Goal: Transaction & Acquisition: Purchase product/service

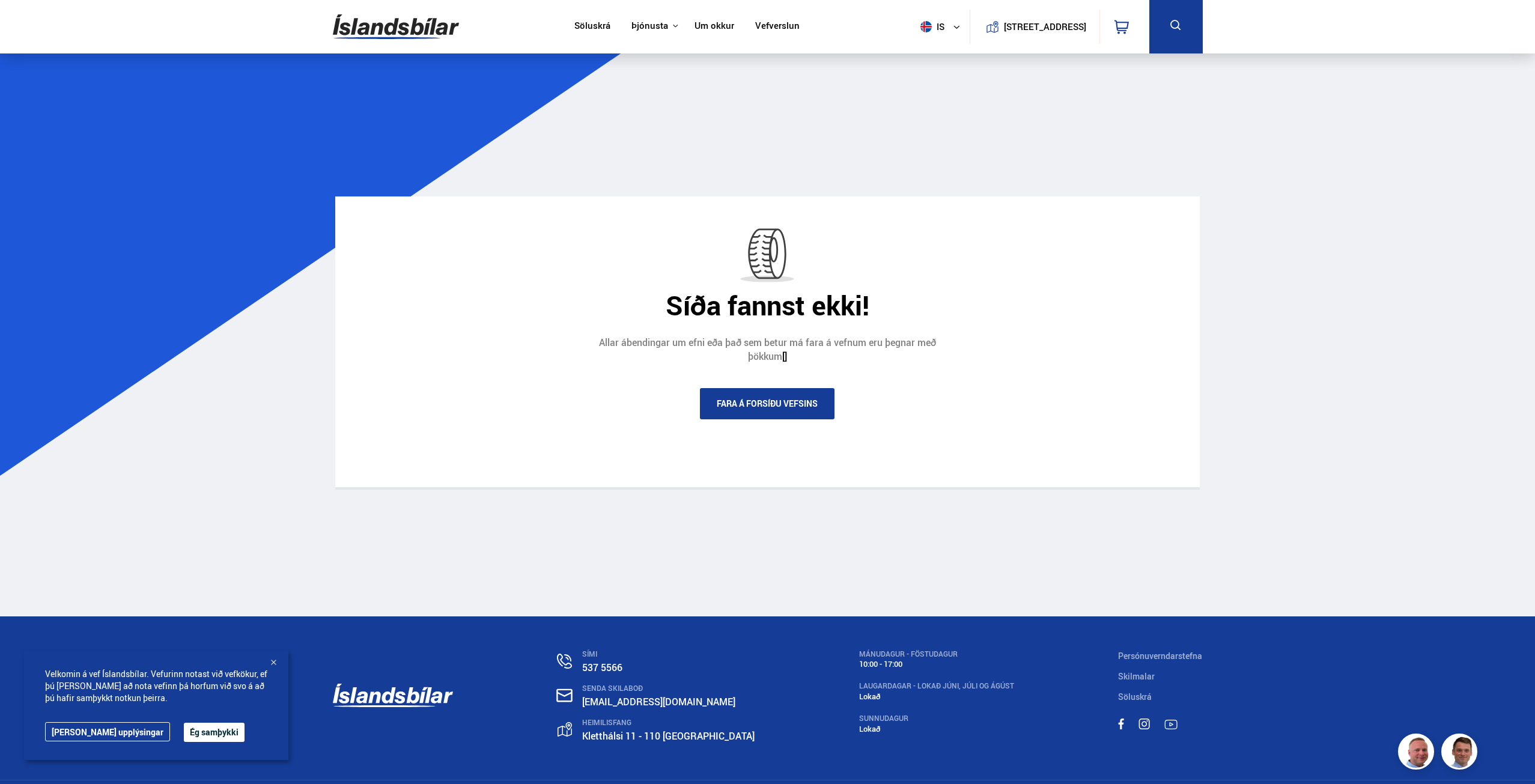
click at [390, 24] on img at bounding box center [396, 27] width 127 height 39
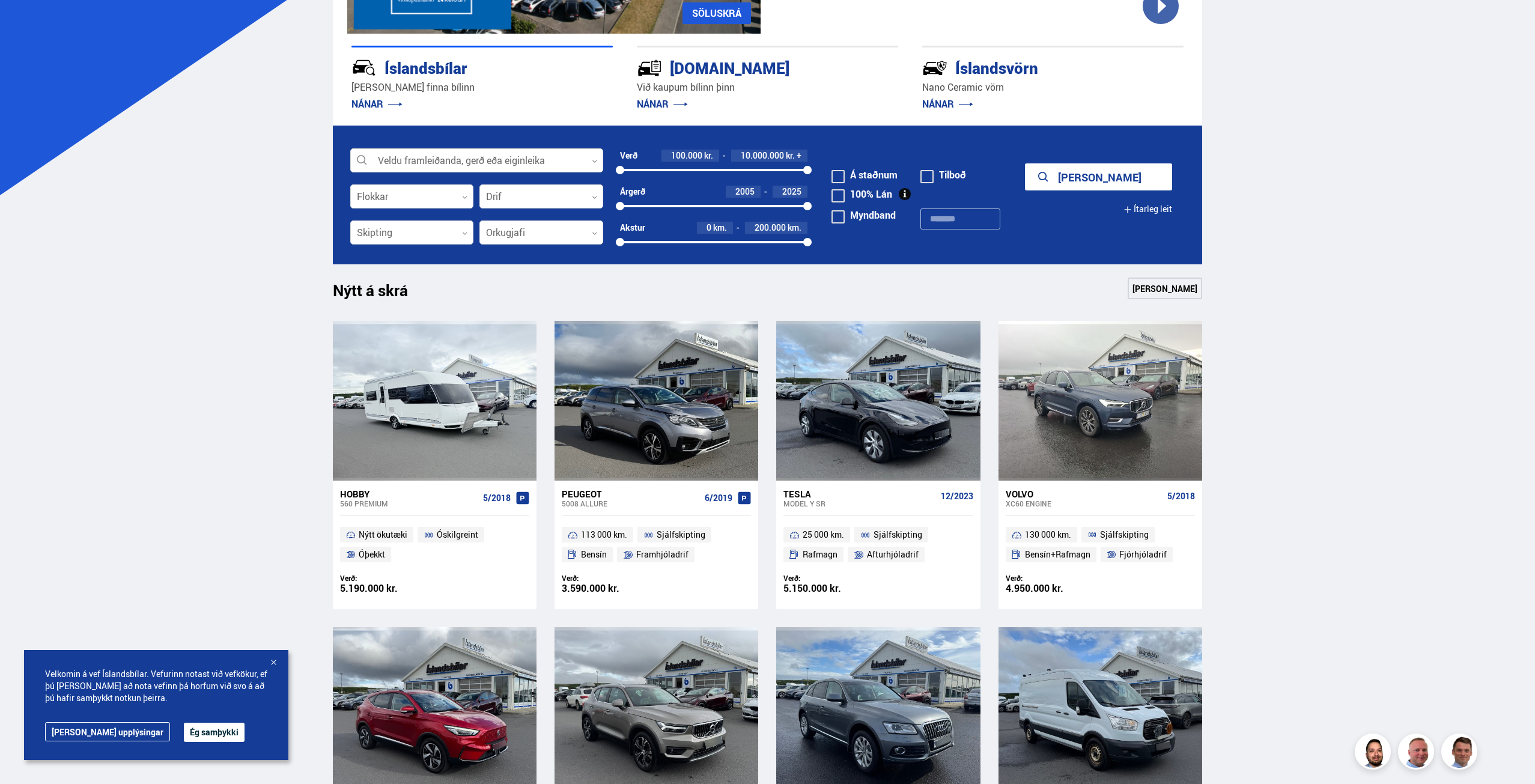
scroll to position [140, 0]
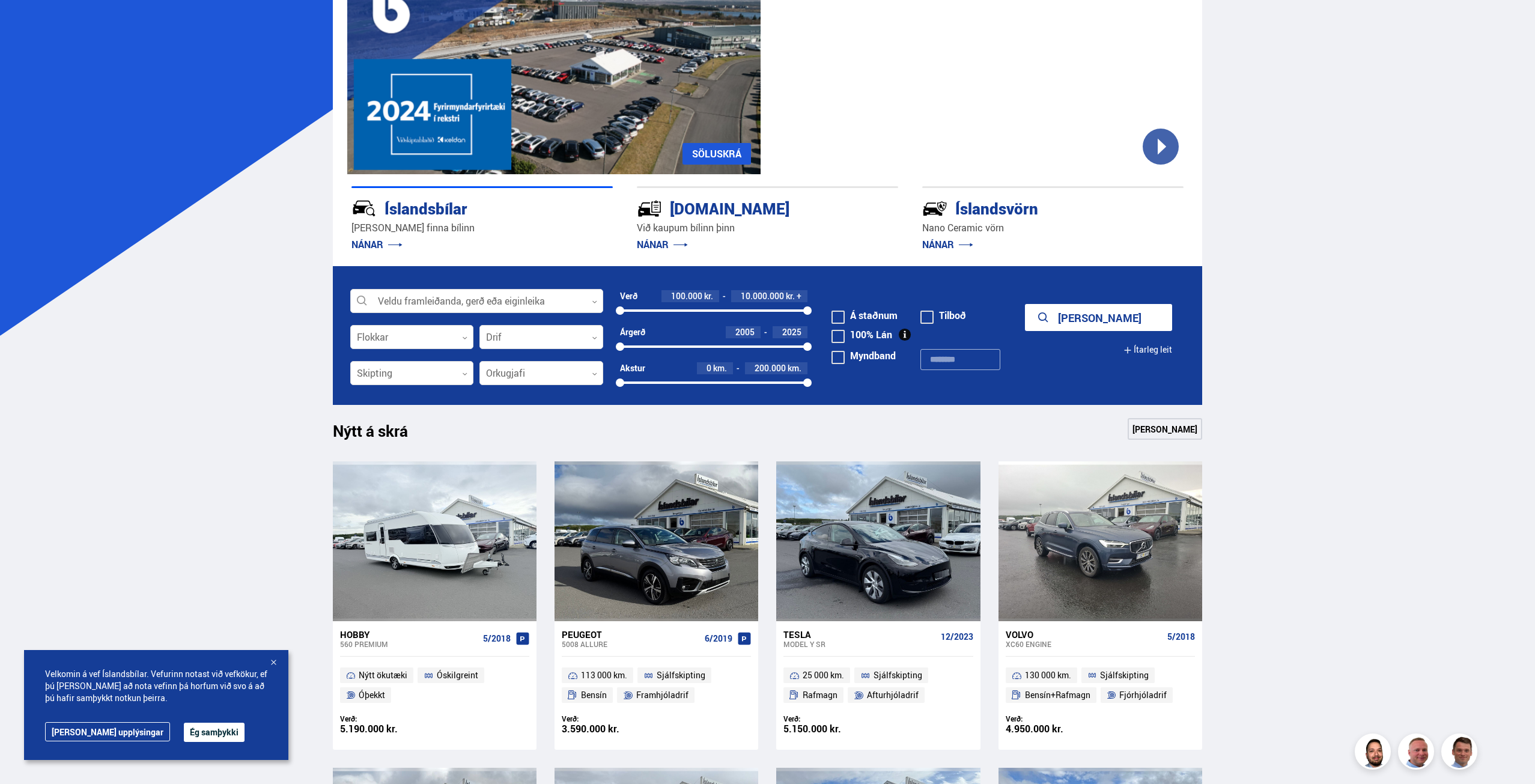
click at [1150, 346] on button "Ítarleg leit" at bounding box center [1148, 350] width 49 height 27
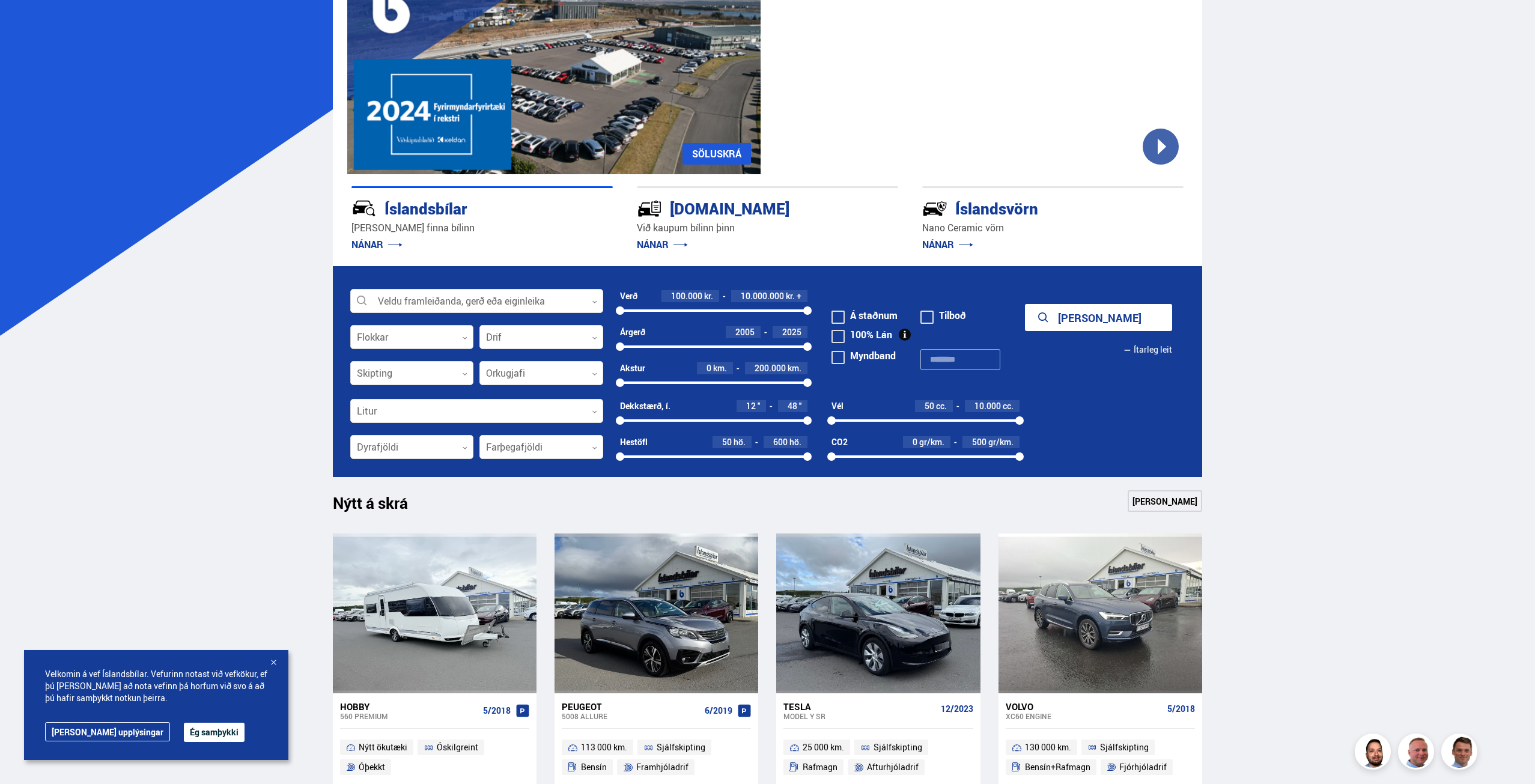
click at [460, 337] on div at bounding box center [412, 337] width 124 height 24
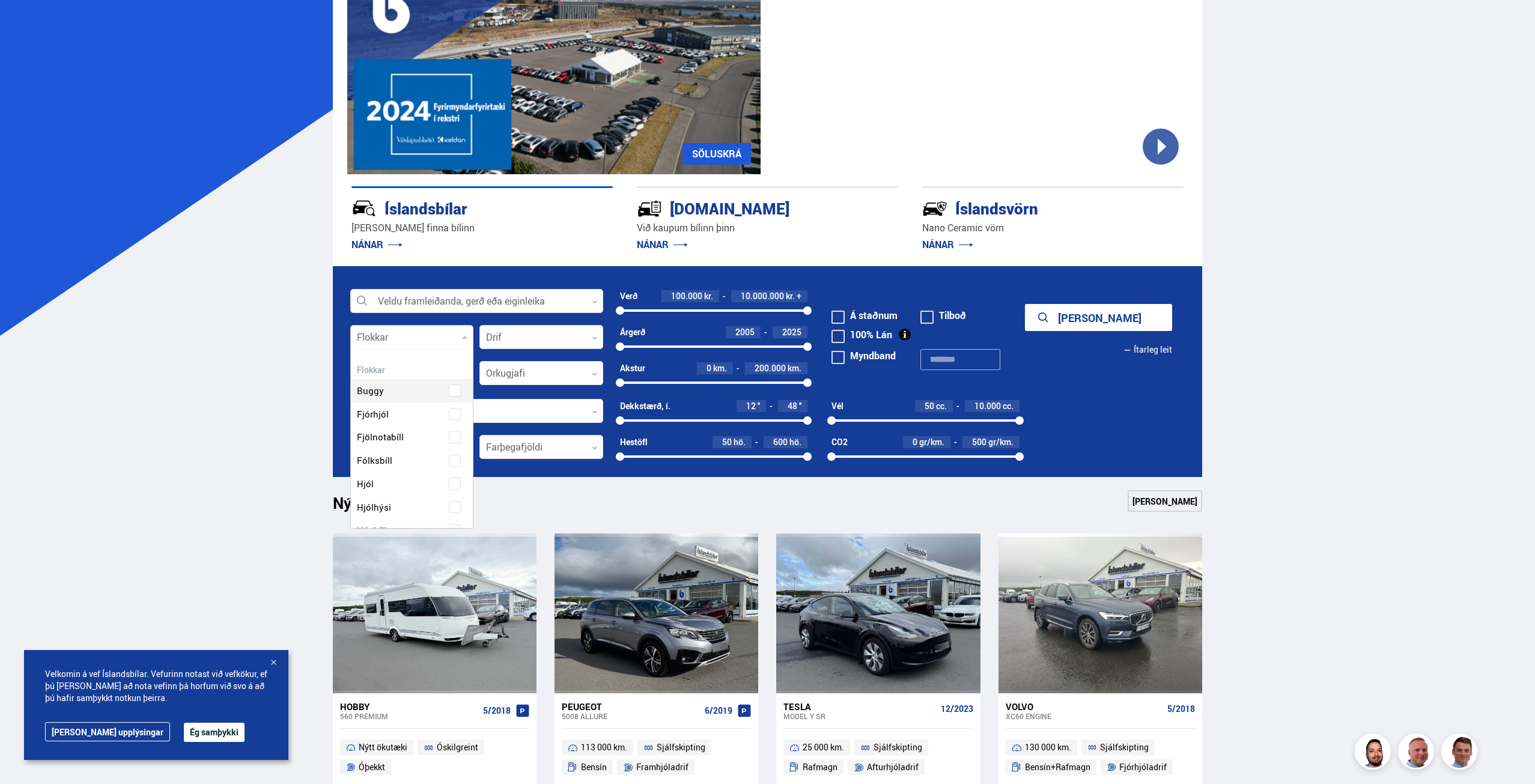
scroll to position [179, 119]
click at [450, 435] on div "Buggy Fjórhjól Fjölnotabíll Fólksbíll Hjól Hjólhýsi Húsbíll Jeppi Pallbíll Send…" at bounding box center [412, 579] width 122 height 438
click at [452, 456] on span at bounding box center [455, 460] width 12 height 12
click at [454, 479] on span at bounding box center [455, 483] width 12 height 12
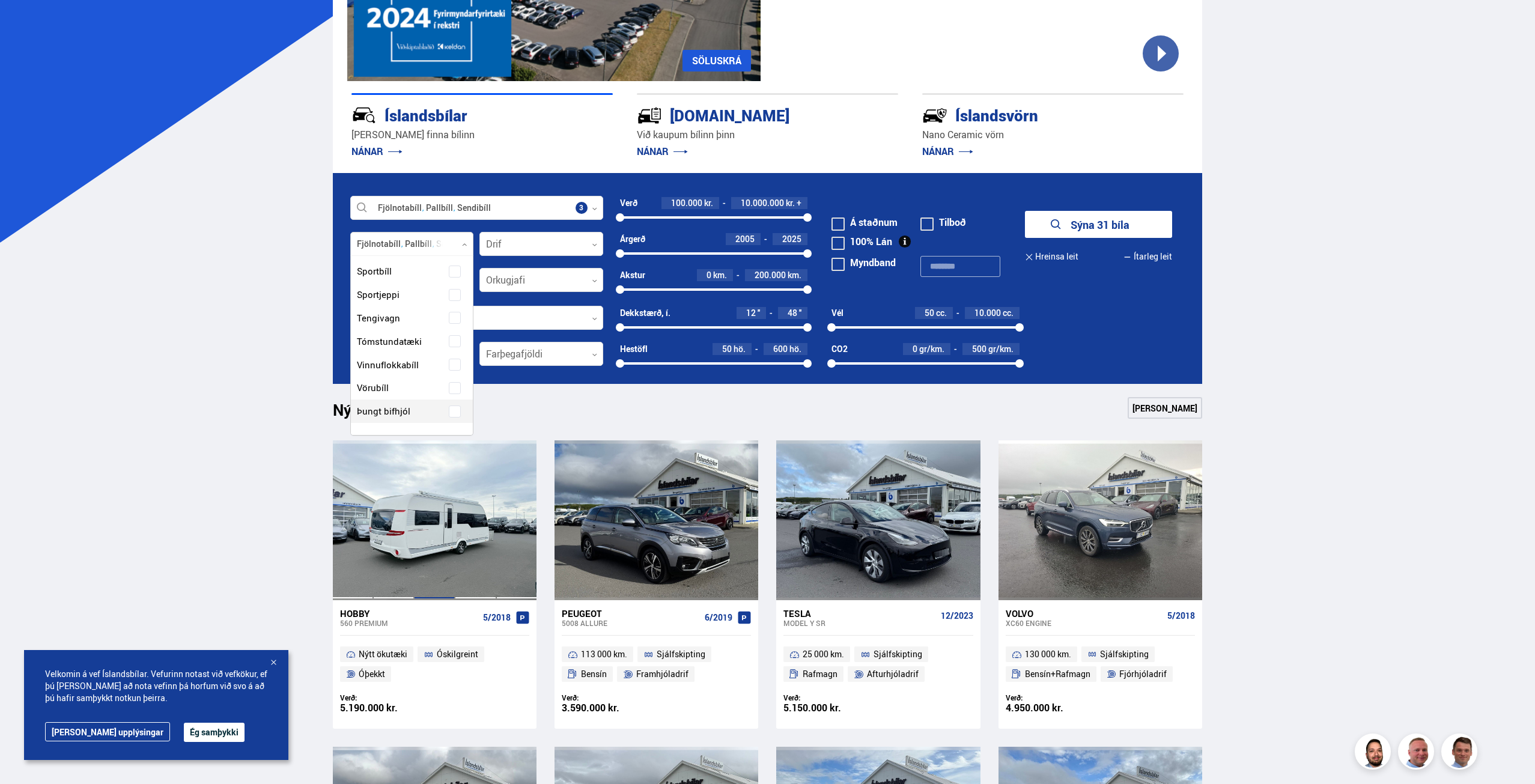
scroll to position [281, 0]
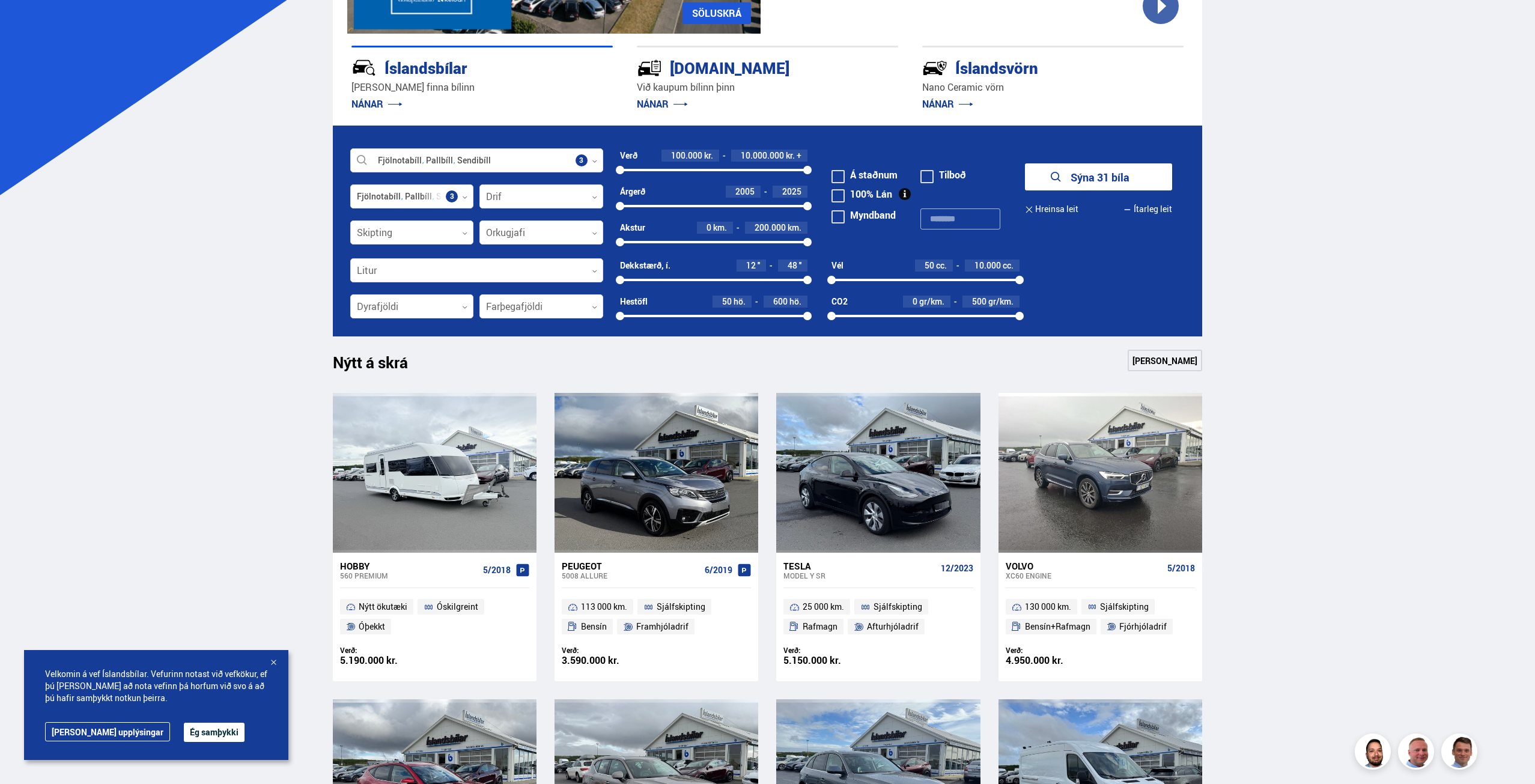
click at [1090, 179] on button "Sýna 31 bíla" at bounding box center [1098, 177] width 148 height 27
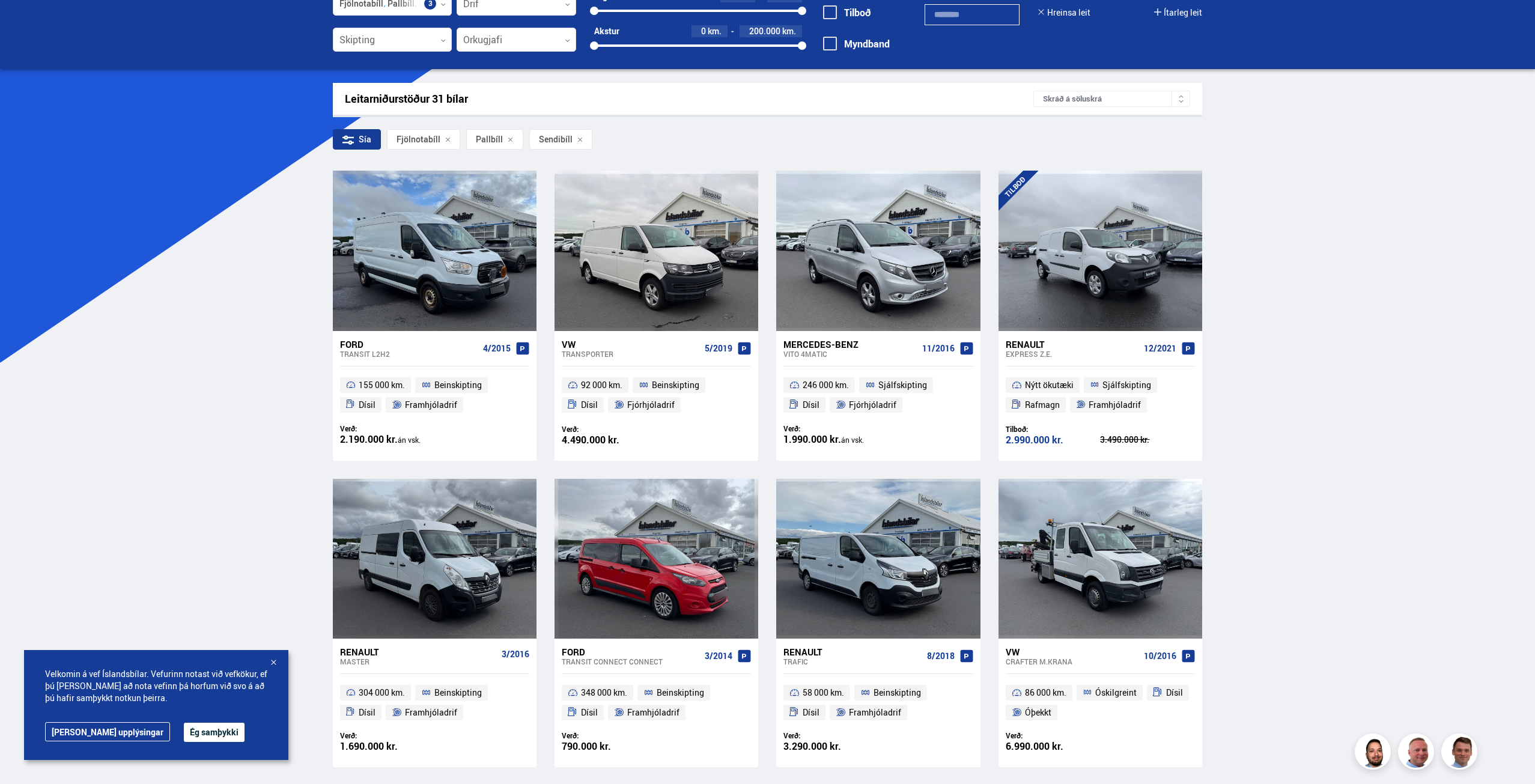
scroll to position [140, 0]
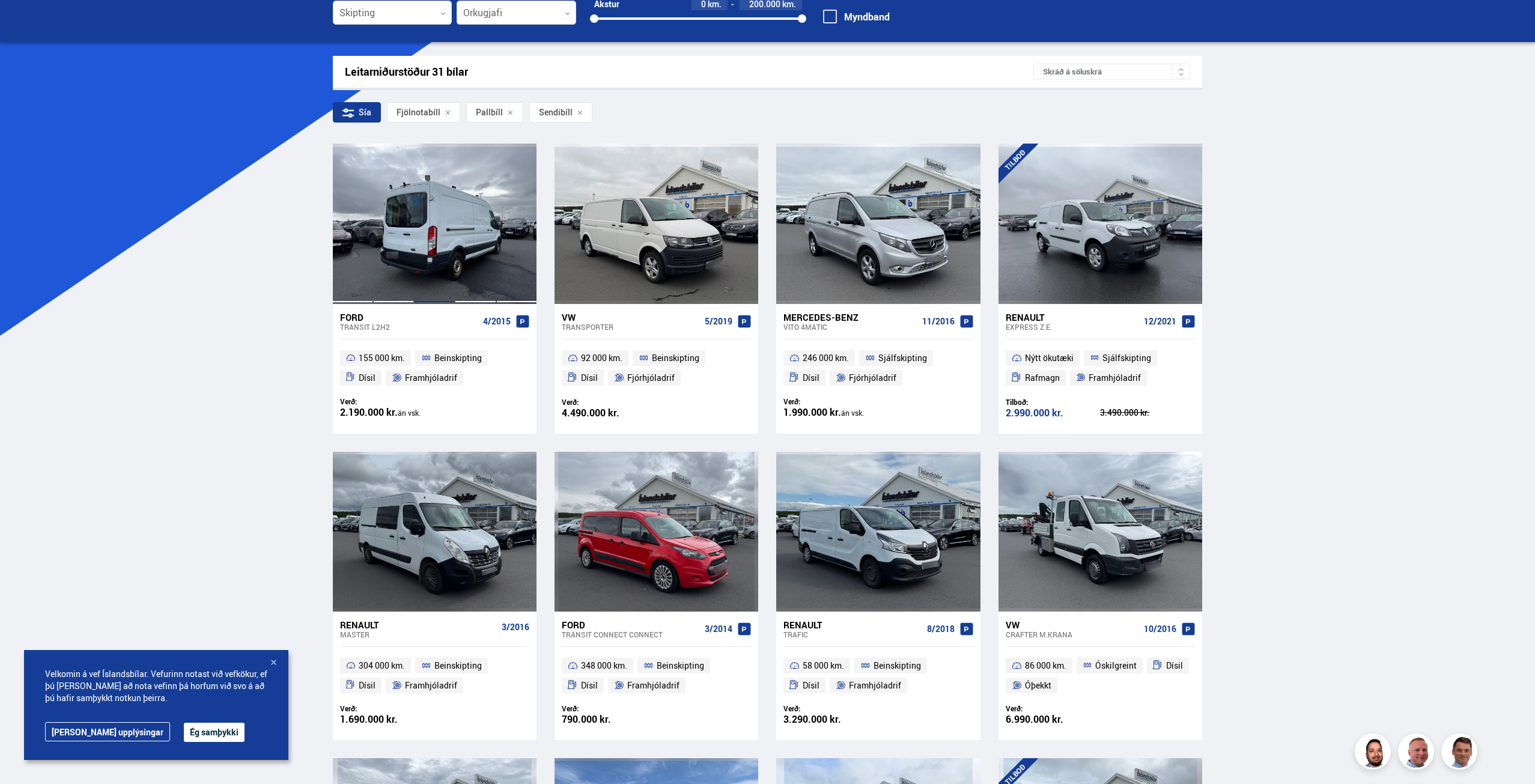
click at [447, 266] on div at bounding box center [434, 223] width 40 height 159
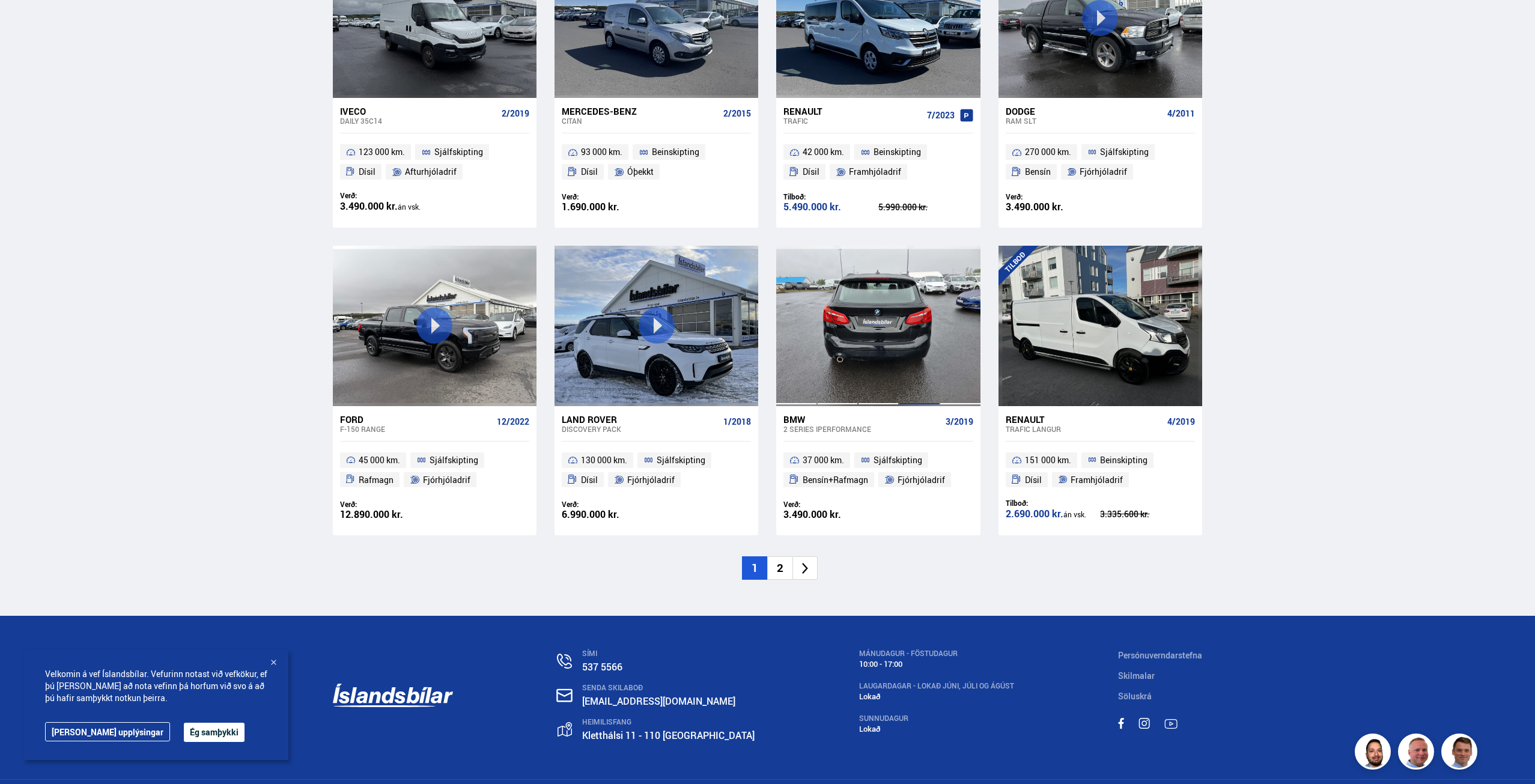
scroll to position [1613, 0]
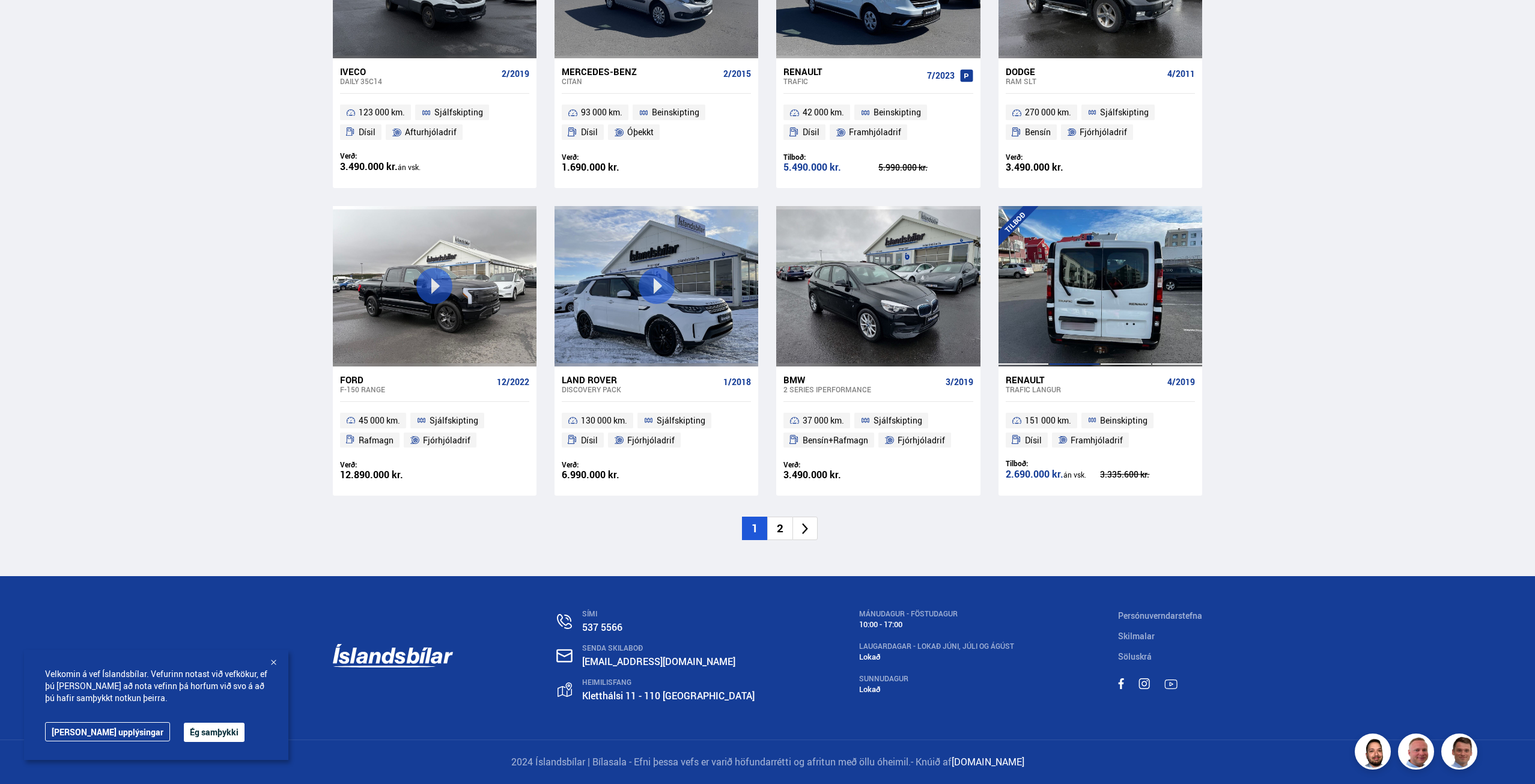
click at [1078, 323] on div at bounding box center [1074, 285] width 51 height 159
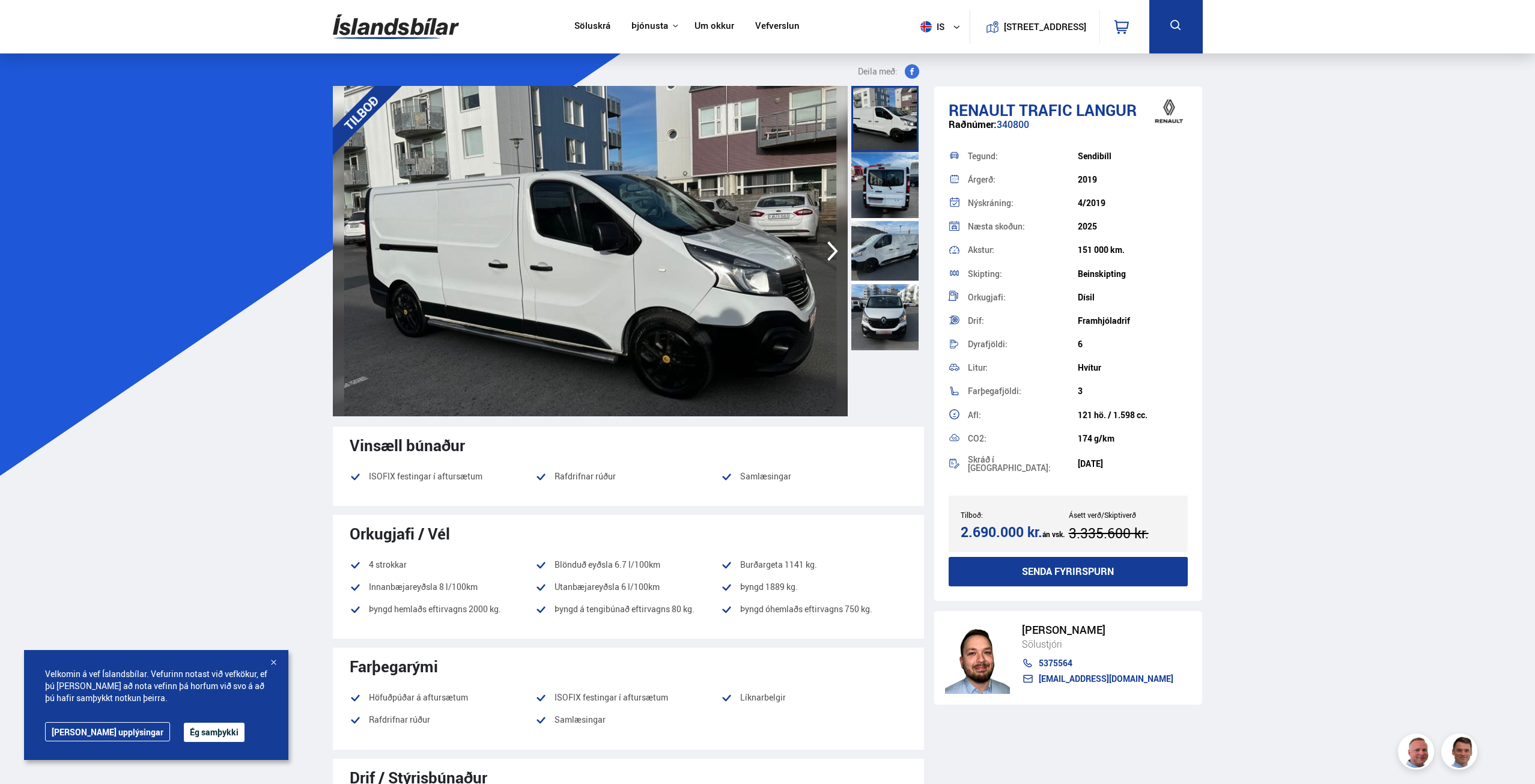
click at [833, 250] on icon "button" at bounding box center [832, 251] width 24 height 29
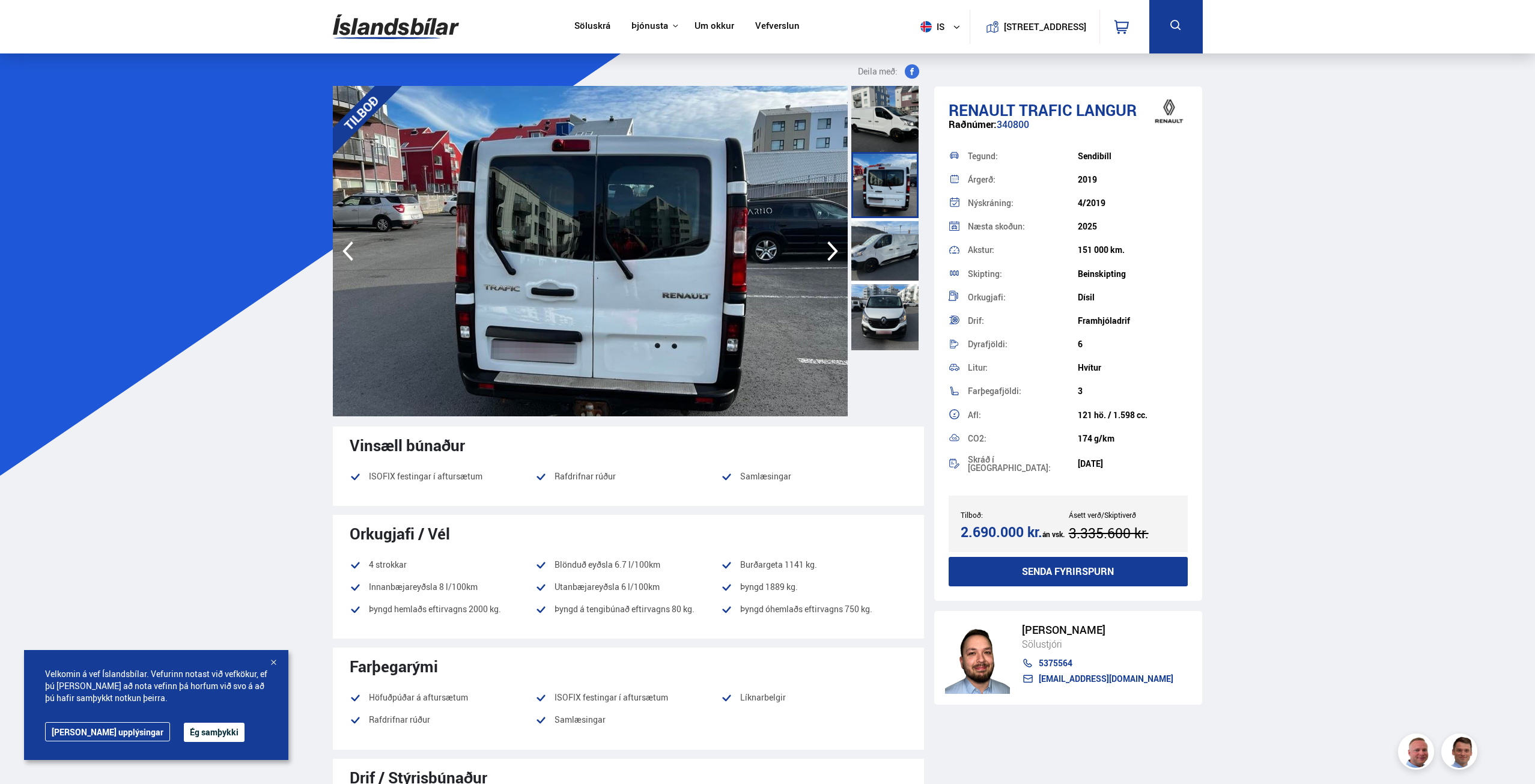
click at [833, 250] on icon "button" at bounding box center [832, 251] width 24 height 29
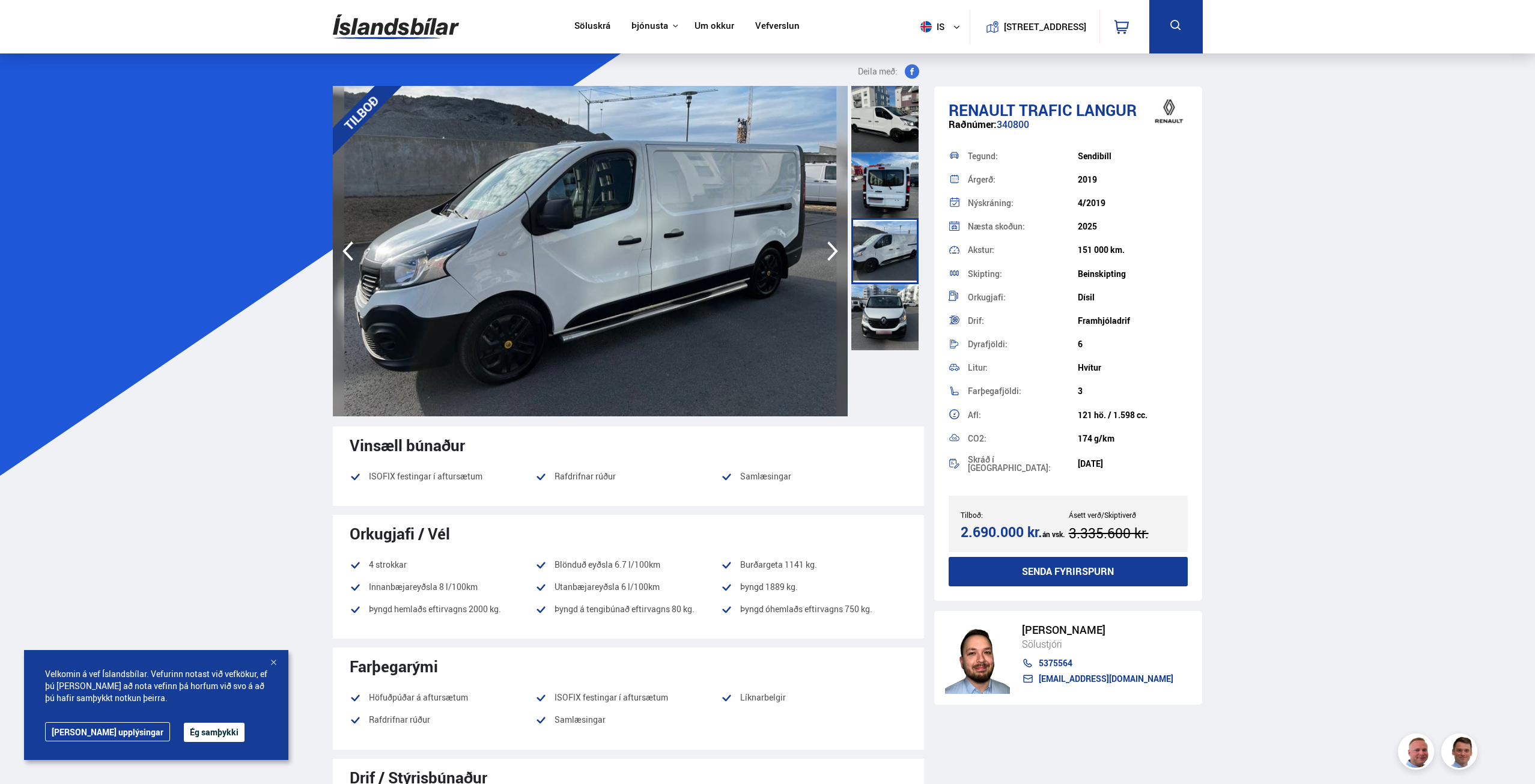
click at [833, 250] on icon "button" at bounding box center [832, 251] width 24 height 29
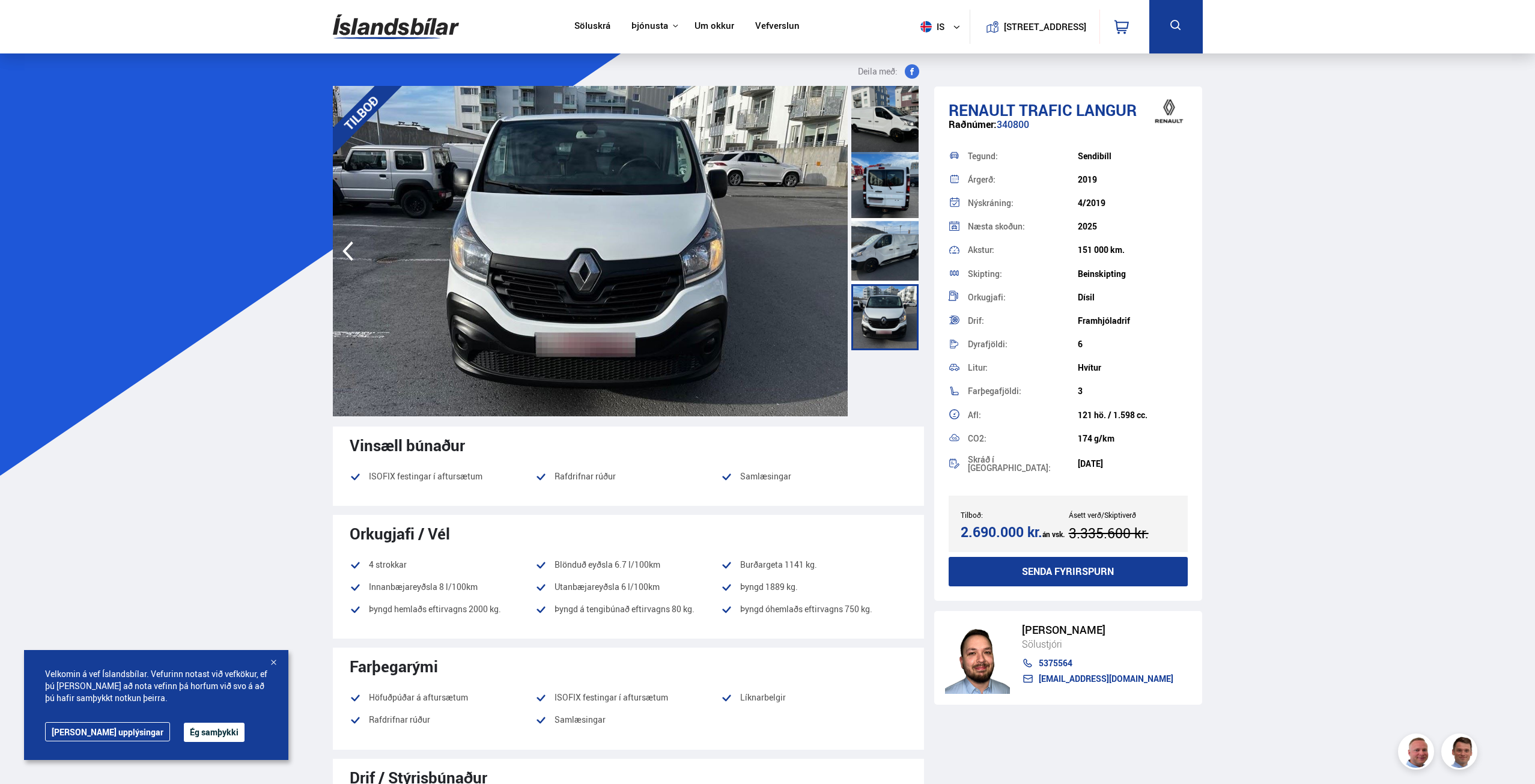
click at [833, 250] on img at bounding box center [590, 251] width 514 height 330
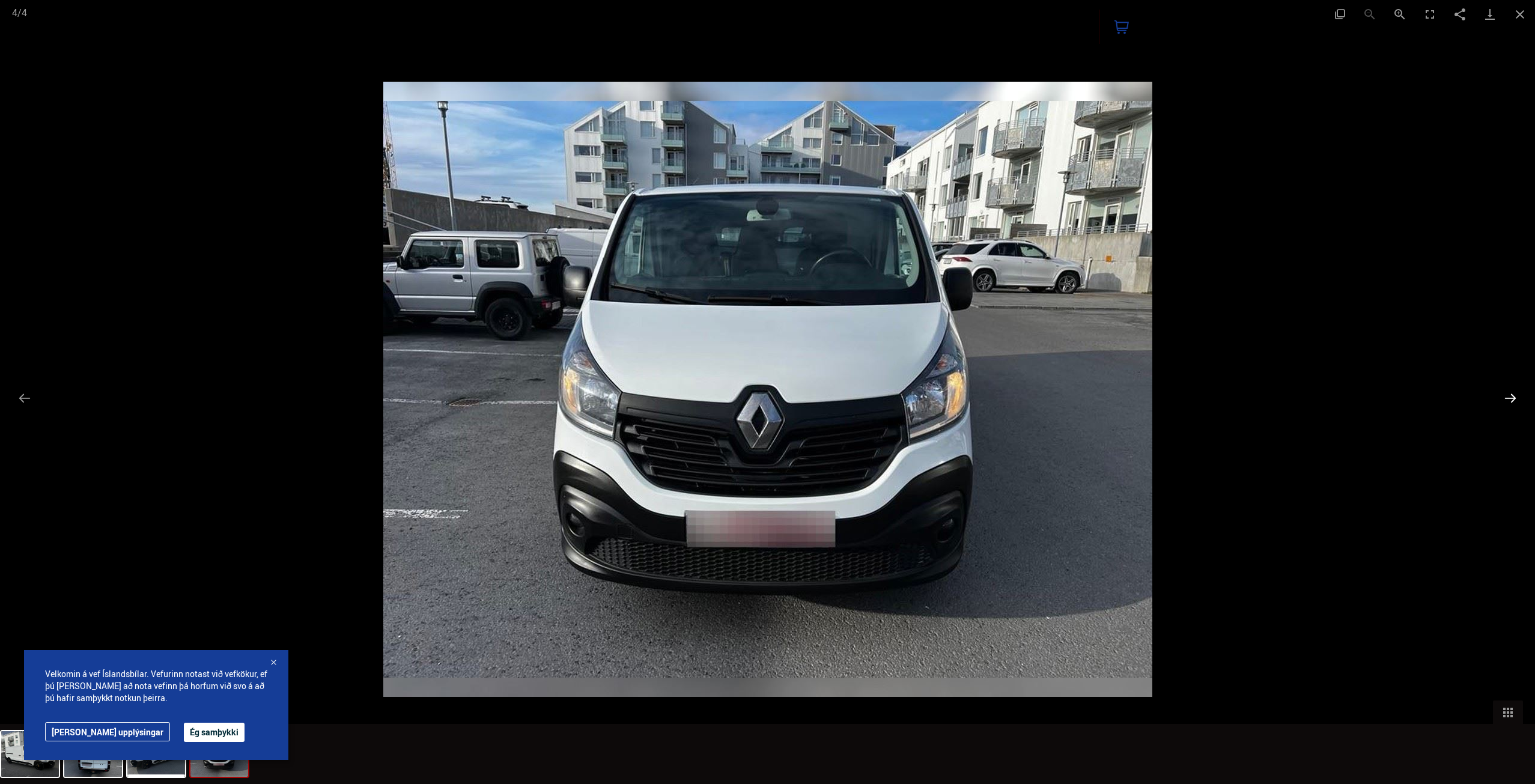
click at [1520, 402] on button "Next slide" at bounding box center [1511, 398] width 25 height 24
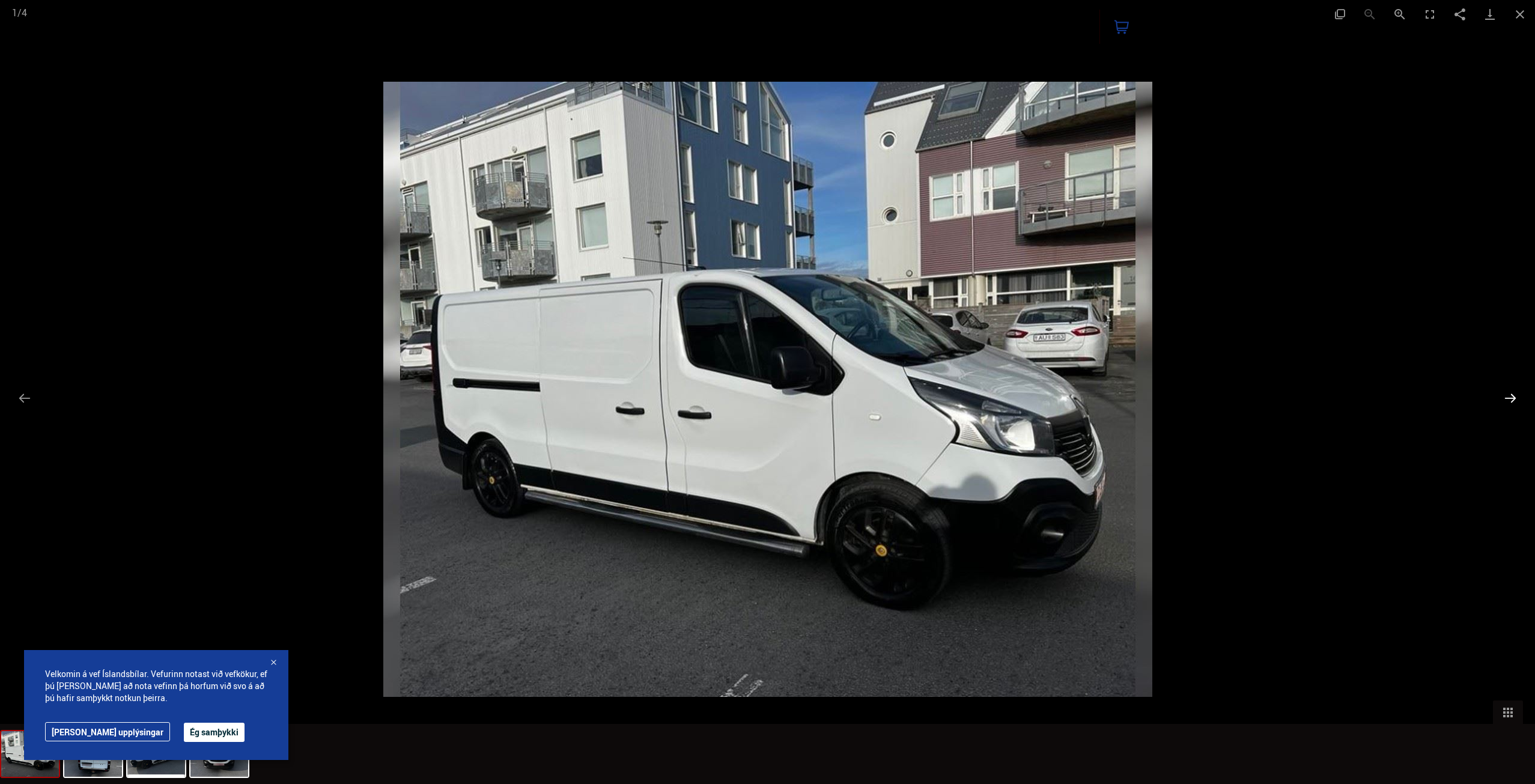
click at [1511, 401] on button "Next slide" at bounding box center [1511, 398] width 25 height 24
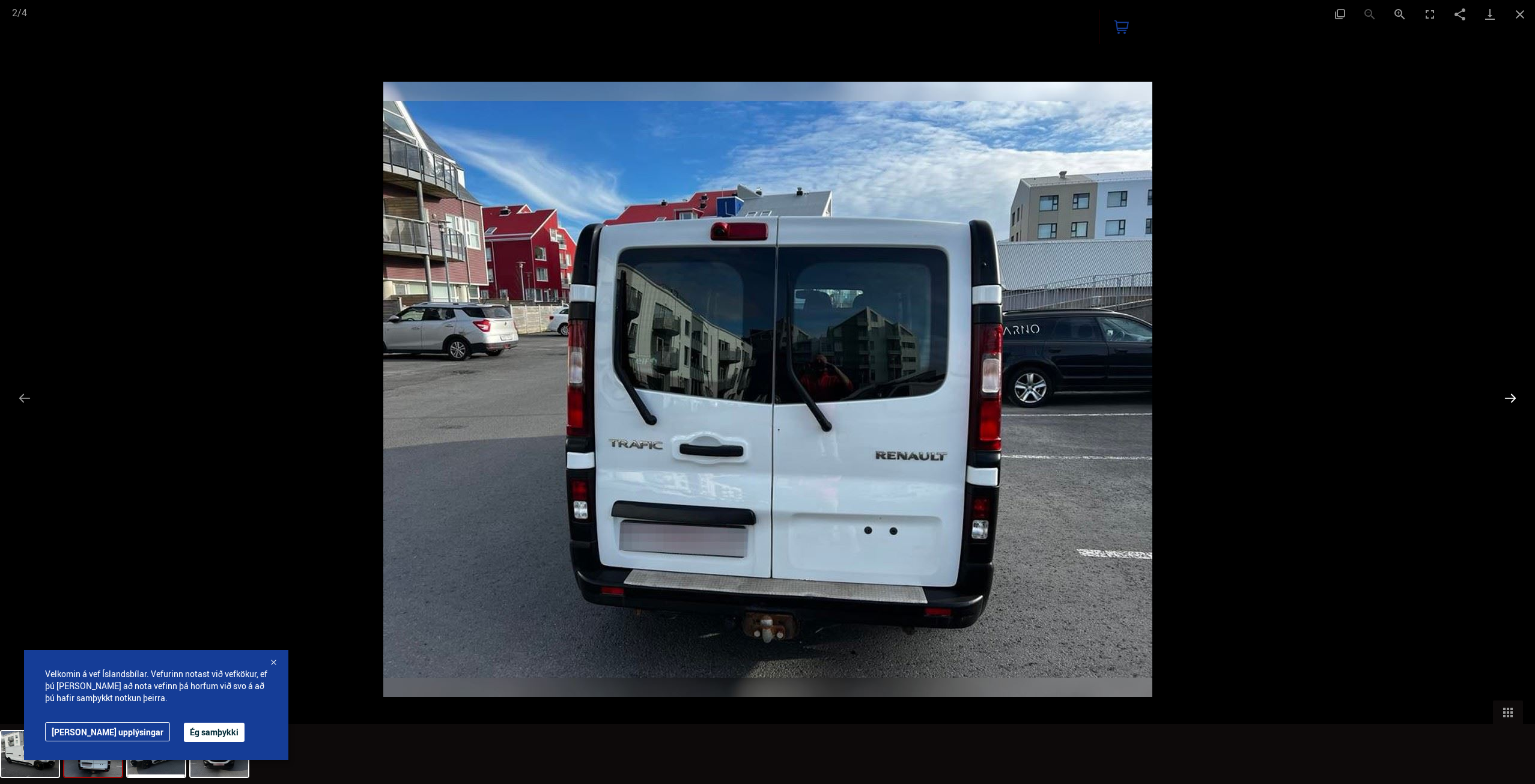
click at [1511, 401] on button "Next slide" at bounding box center [1511, 398] width 25 height 24
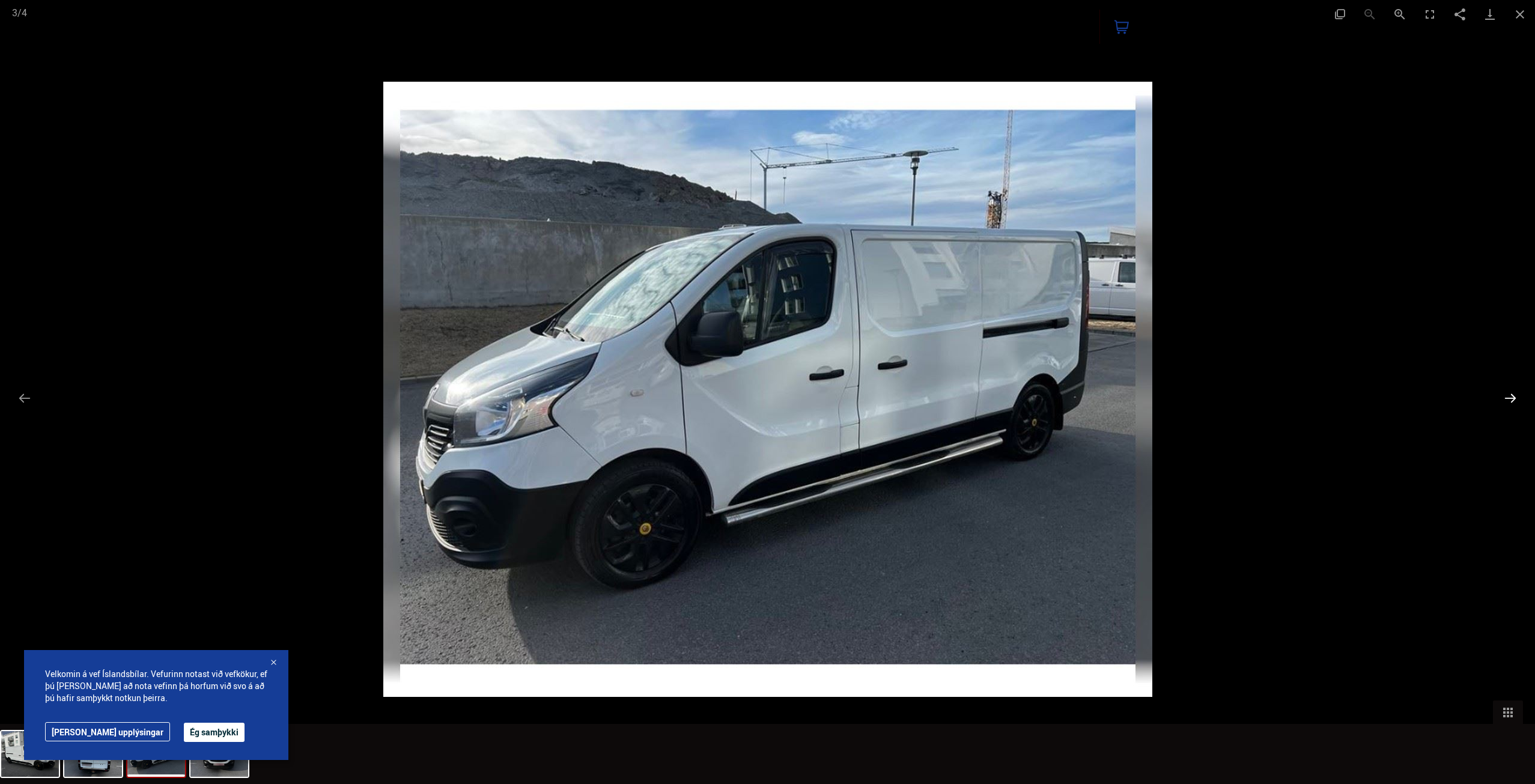
click at [1511, 401] on button "Next slide" at bounding box center [1511, 398] width 25 height 24
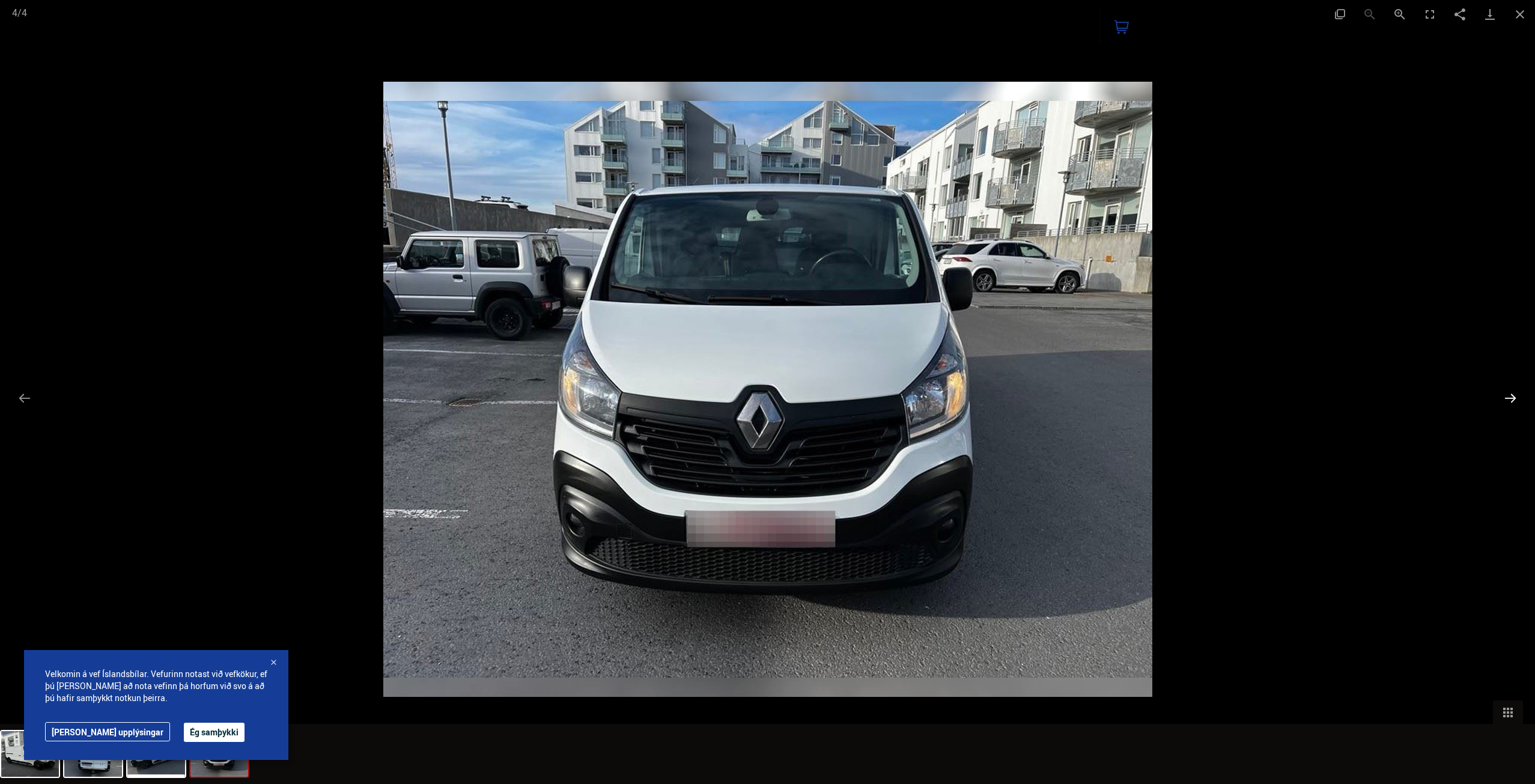
click at [1511, 401] on button "Next slide" at bounding box center [1511, 398] width 25 height 24
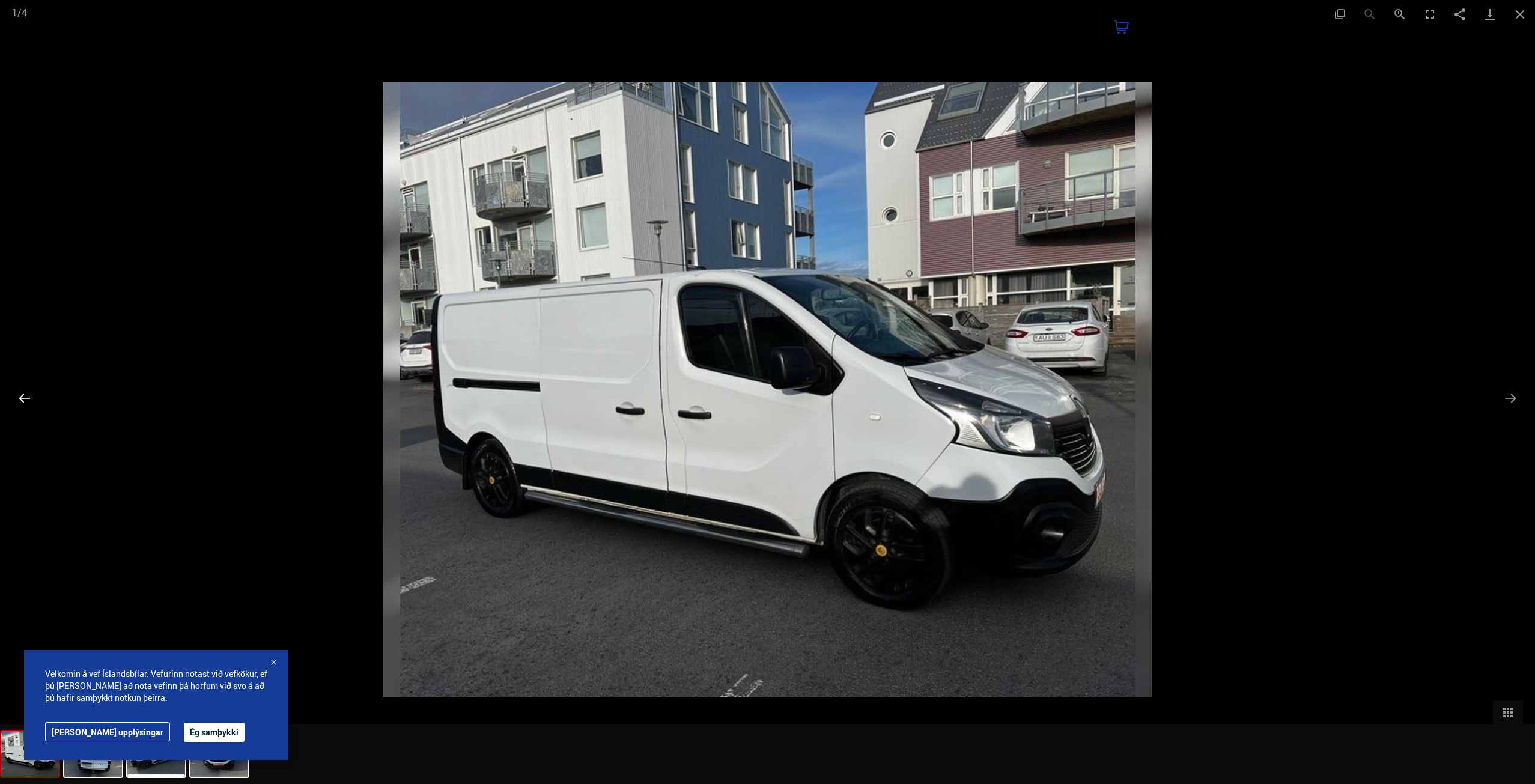
click at [20, 397] on button "Previous slide" at bounding box center [24, 398] width 25 height 24
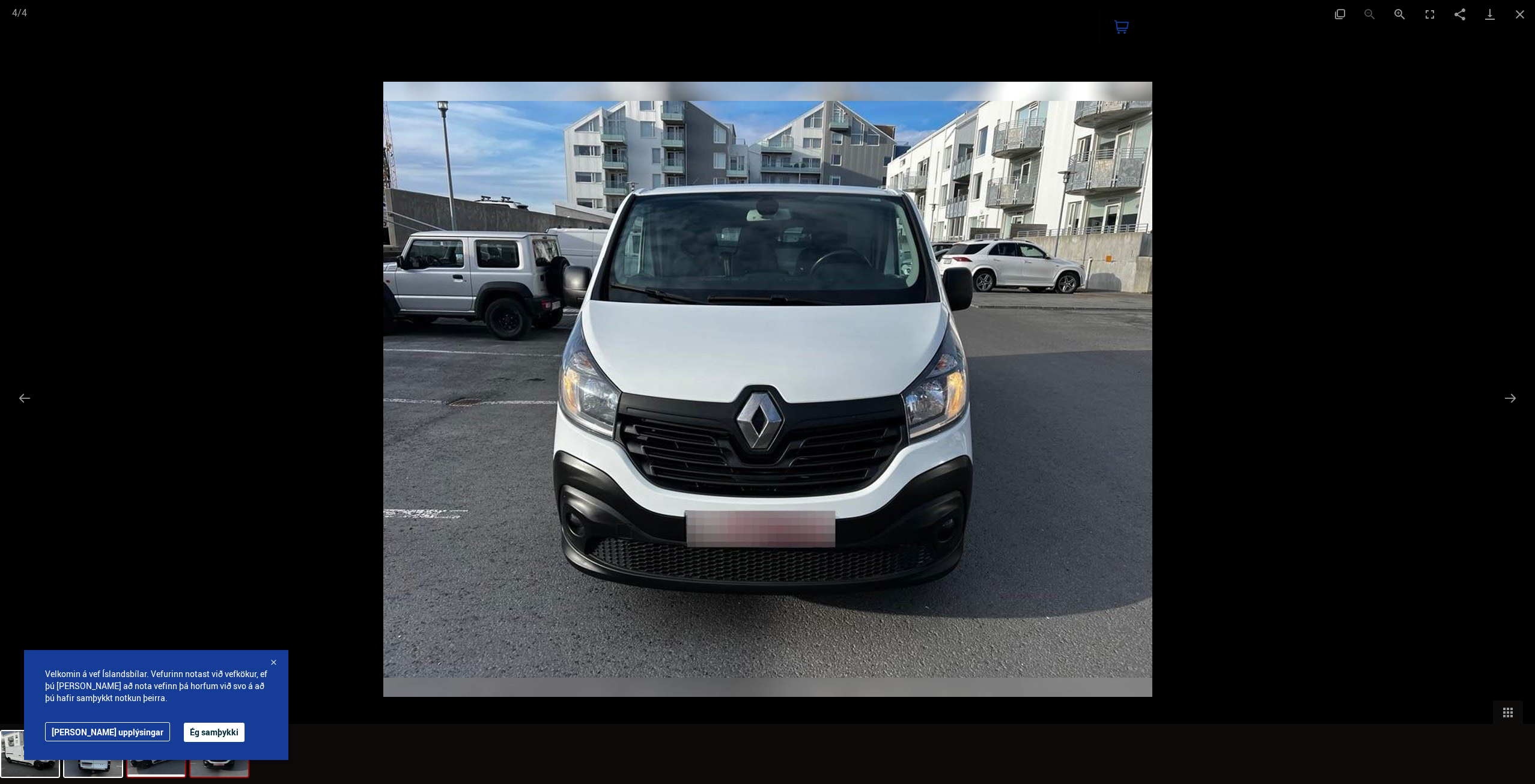
click at [184, 734] on button "Ég samþykki" at bounding box center [214, 732] width 61 height 19
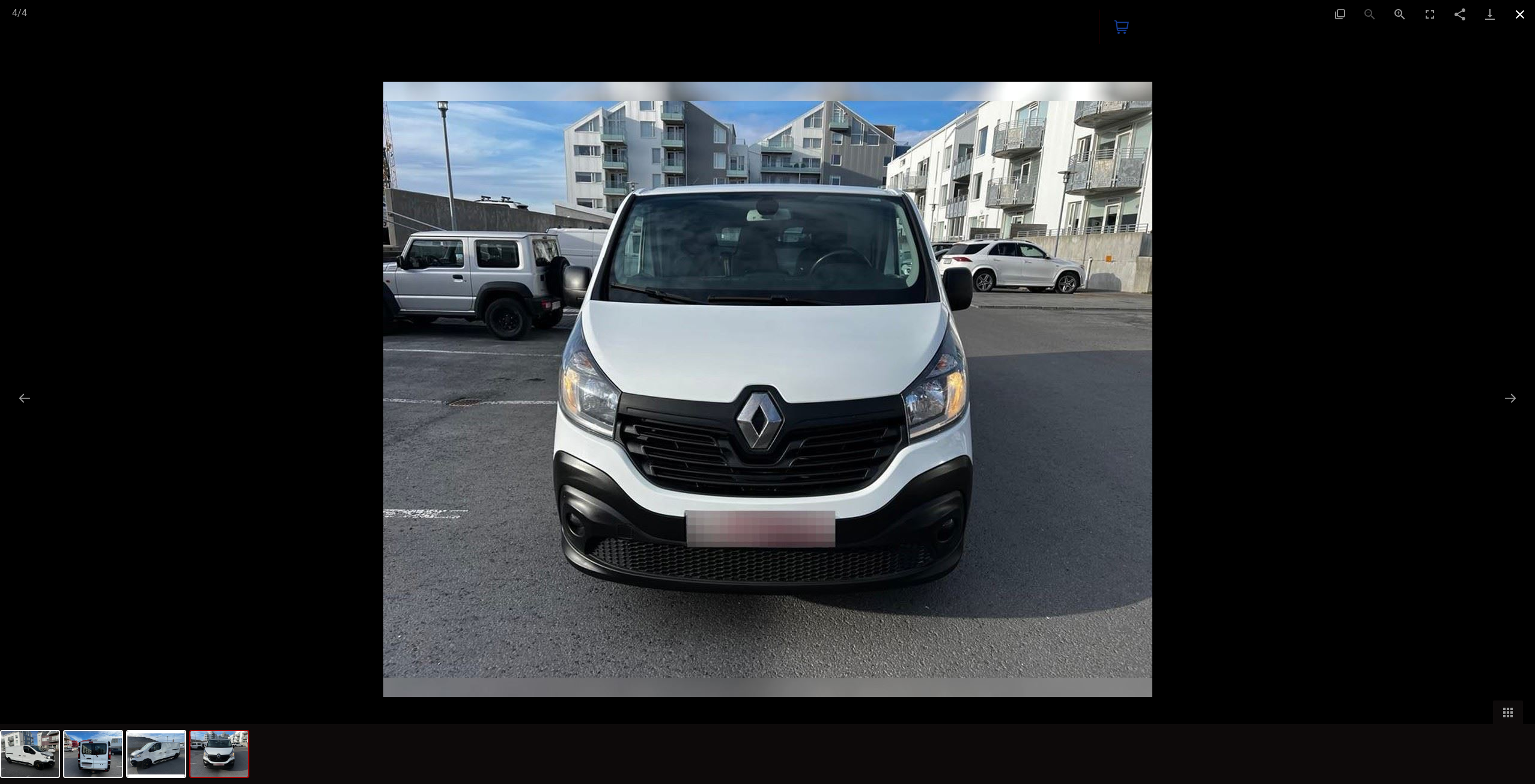
click at [1522, 16] on button "Close gallery" at bounding box center [1520, 13] width 30 height 28
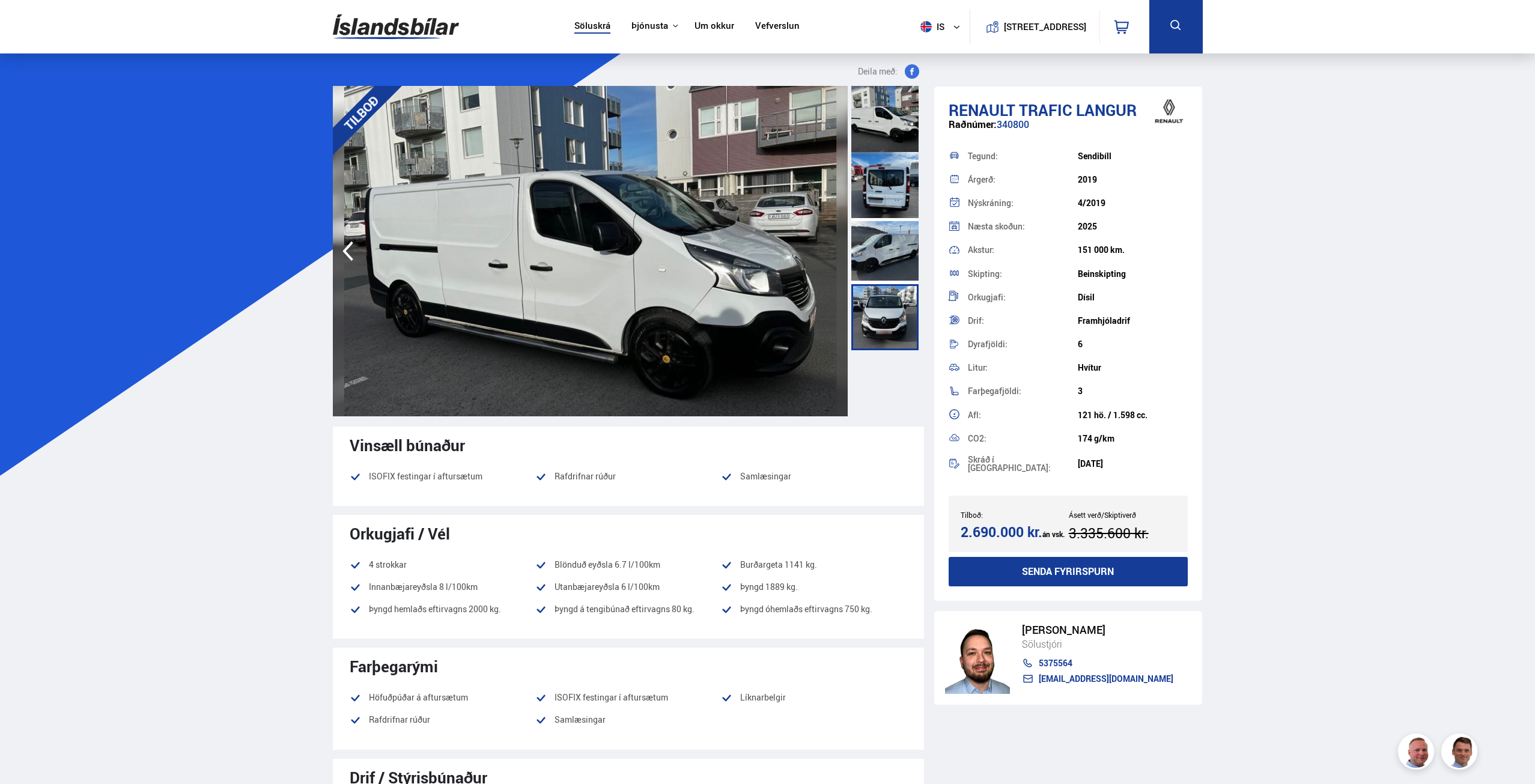
scroll to position [1613, 0]
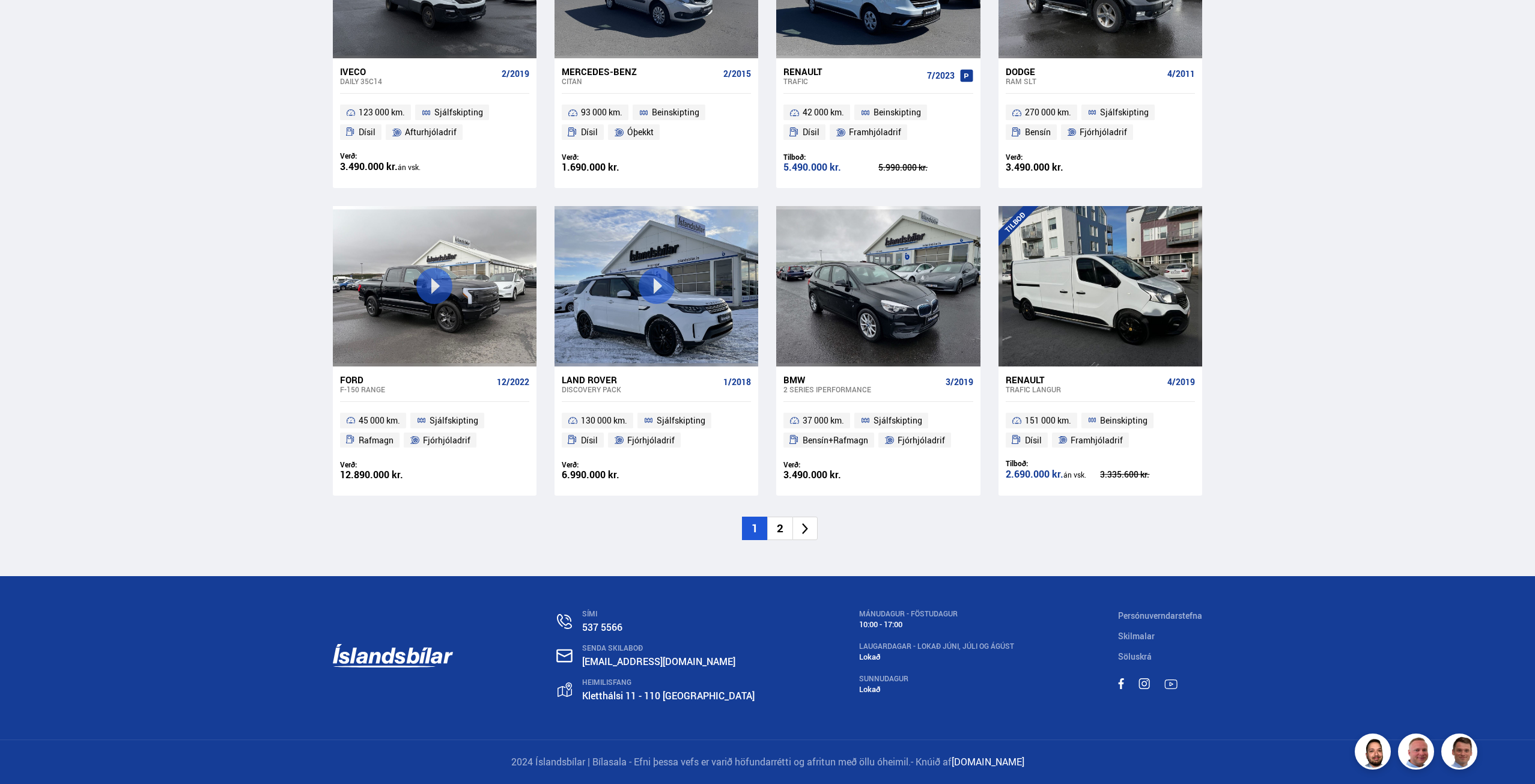
click at [784, 529] on li "2" at bounding box center [780, 529] width 25 height 24
